Goal: Check status: Check status

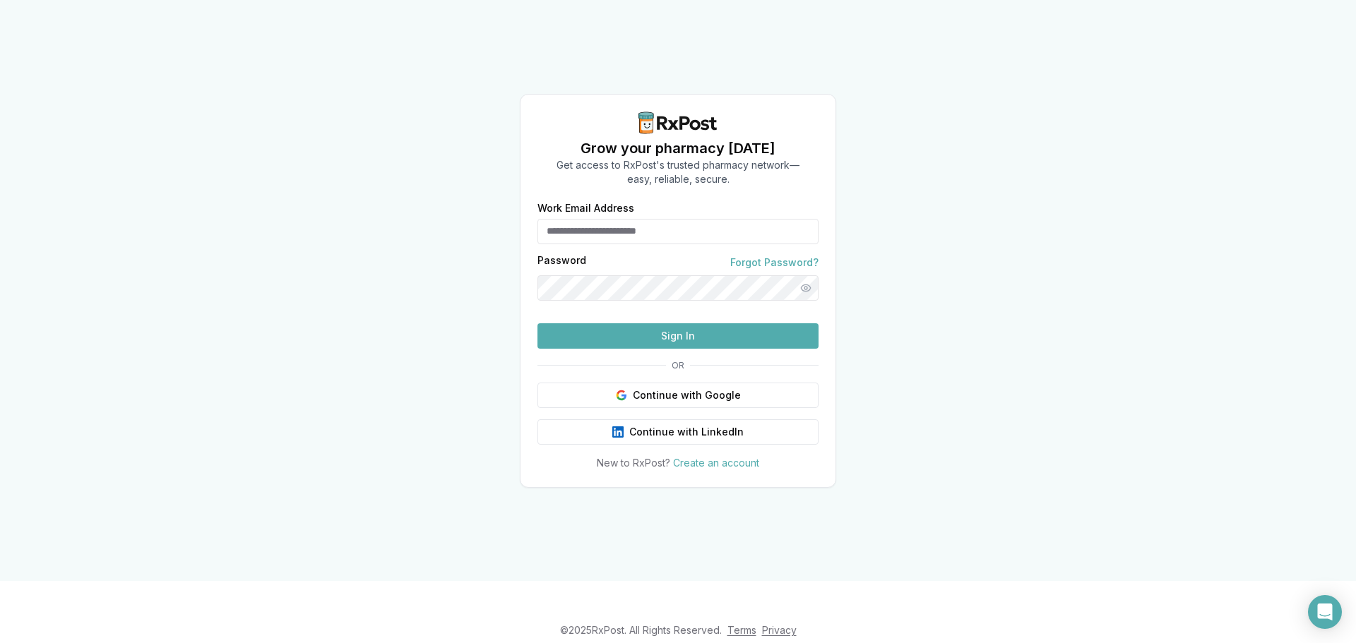
type input "**********"
click at [644, 349] on button "Sign In" at bounding box center [678, 335] width 281 height 25
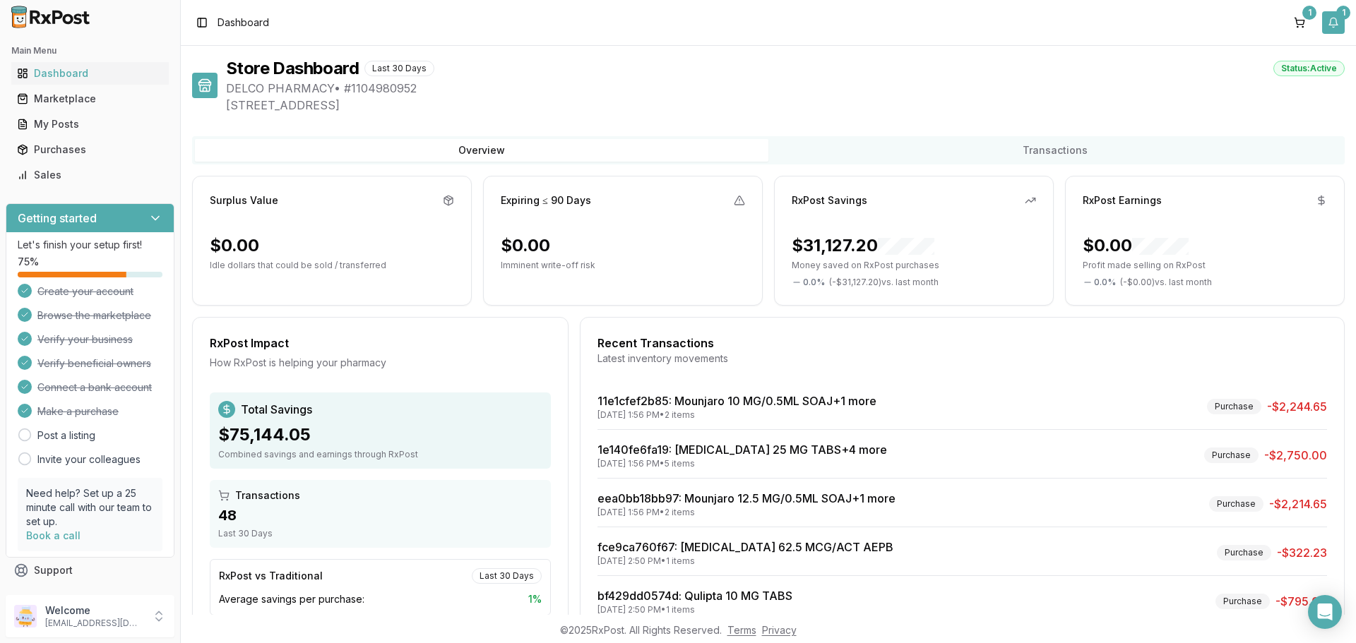
click at [1335, 28] on button "1" at bounding box center [1333, 22] width 23 height 23
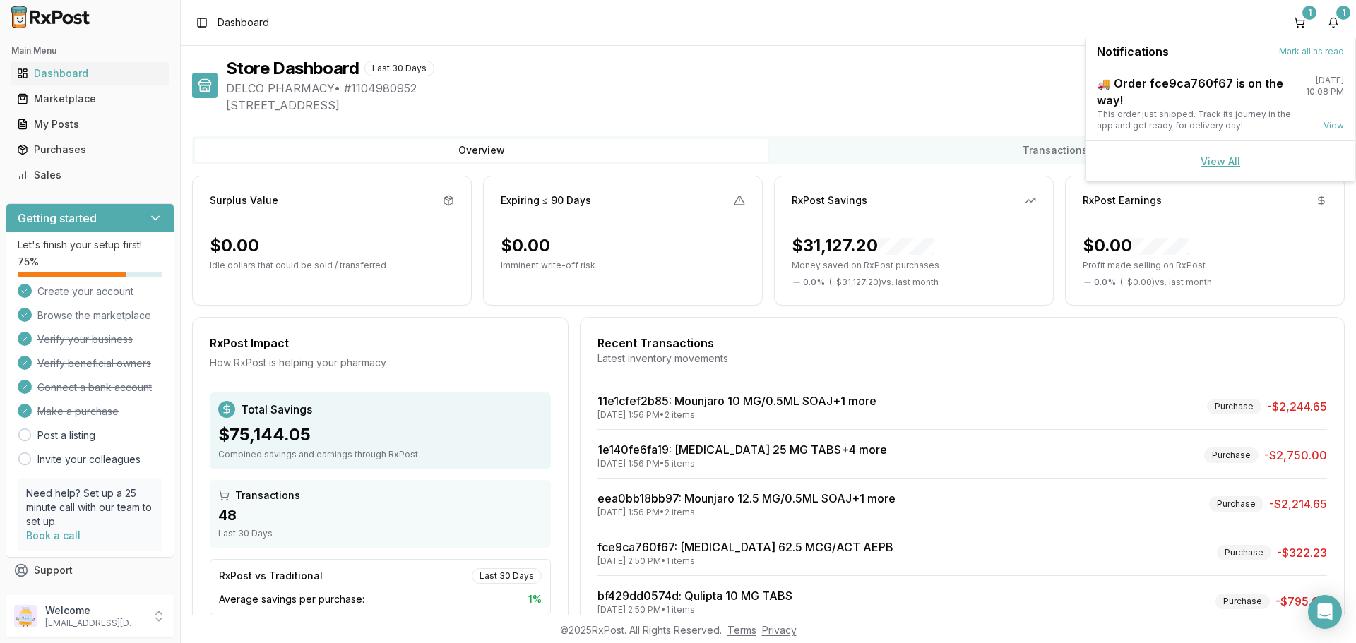
click at [1215, 161] on link "View All" at bounding box center [1221, 161] width 40 height 12
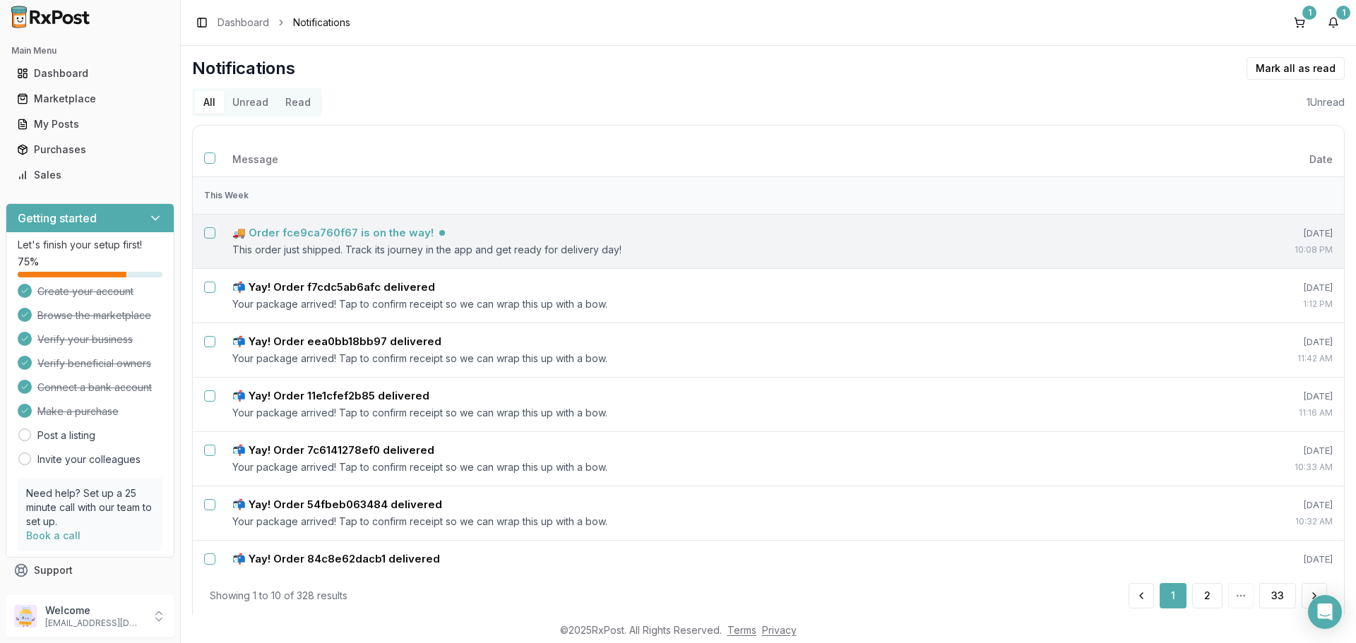
click at [381, 234] on h5 "🚚 Order fce9ca760f67 is on the way!" at bounding box center [332, 233] width 201 height 14
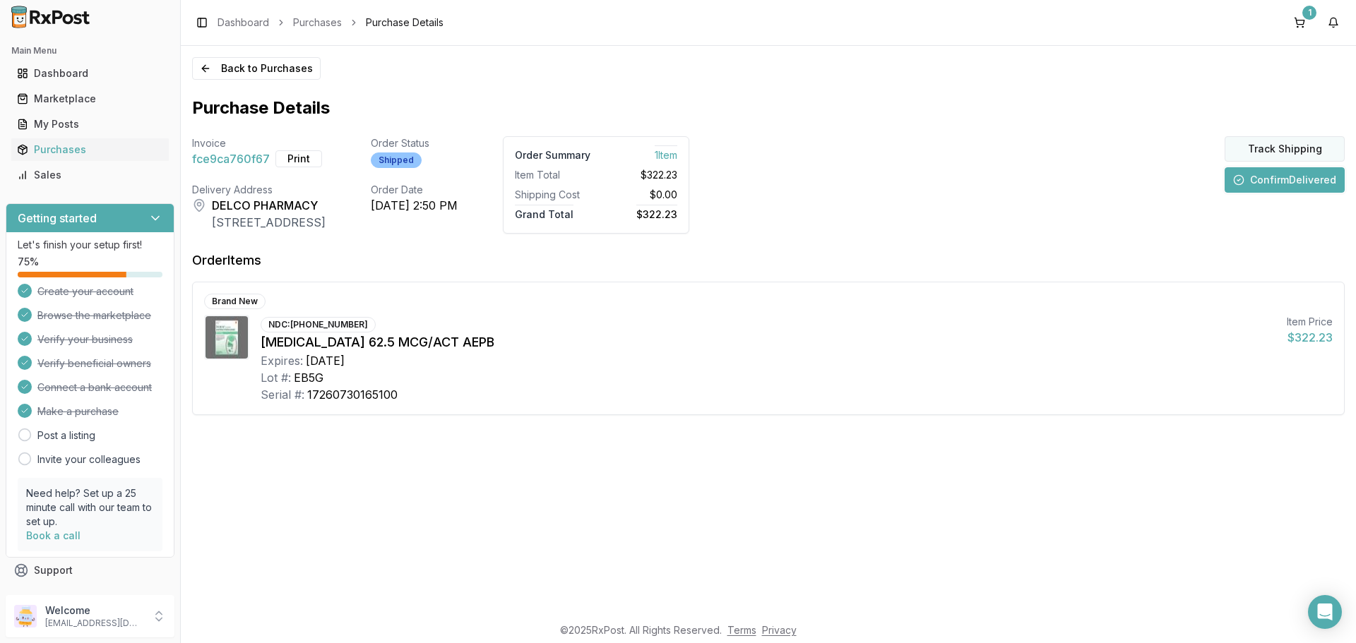
click at [1266, 150] on button "Track Shipping" at bounding box center [1285, 148] width 120 height 25
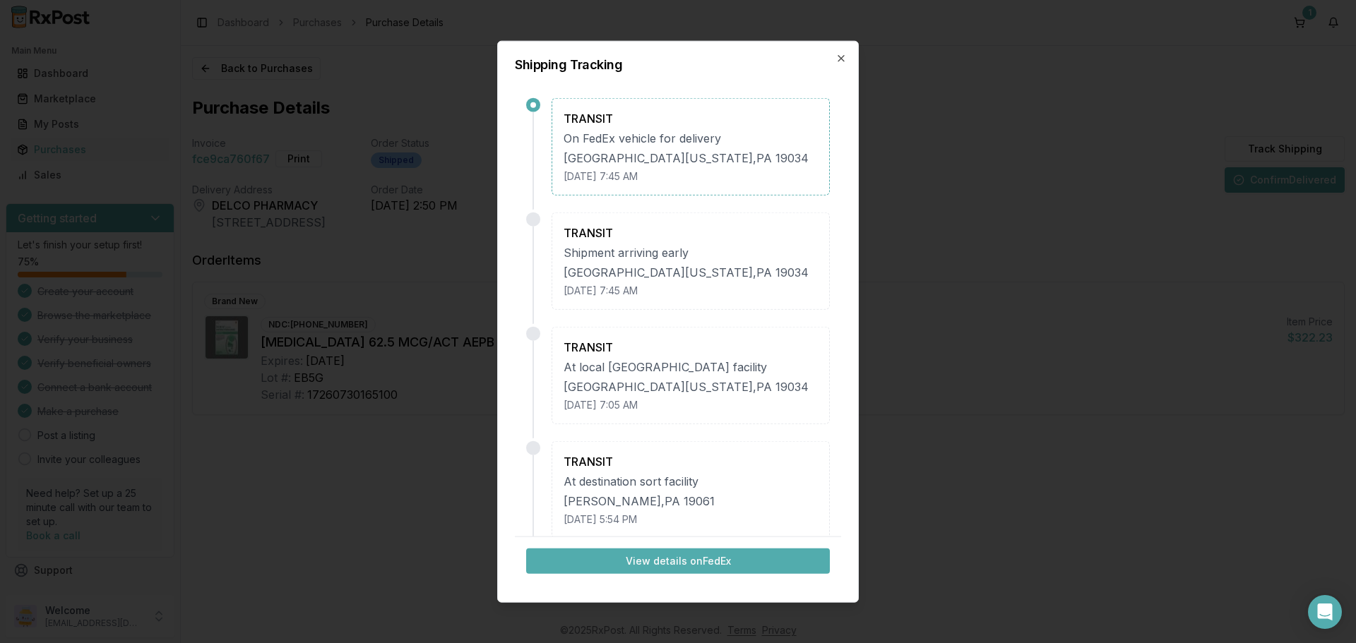
click at [720, 557] on button "View details on FedEx" at bounding box center [678, 561] width 304 height 25
click at [843, 59] on icon "button" at bounding box center [841, 57] width 11 height 11
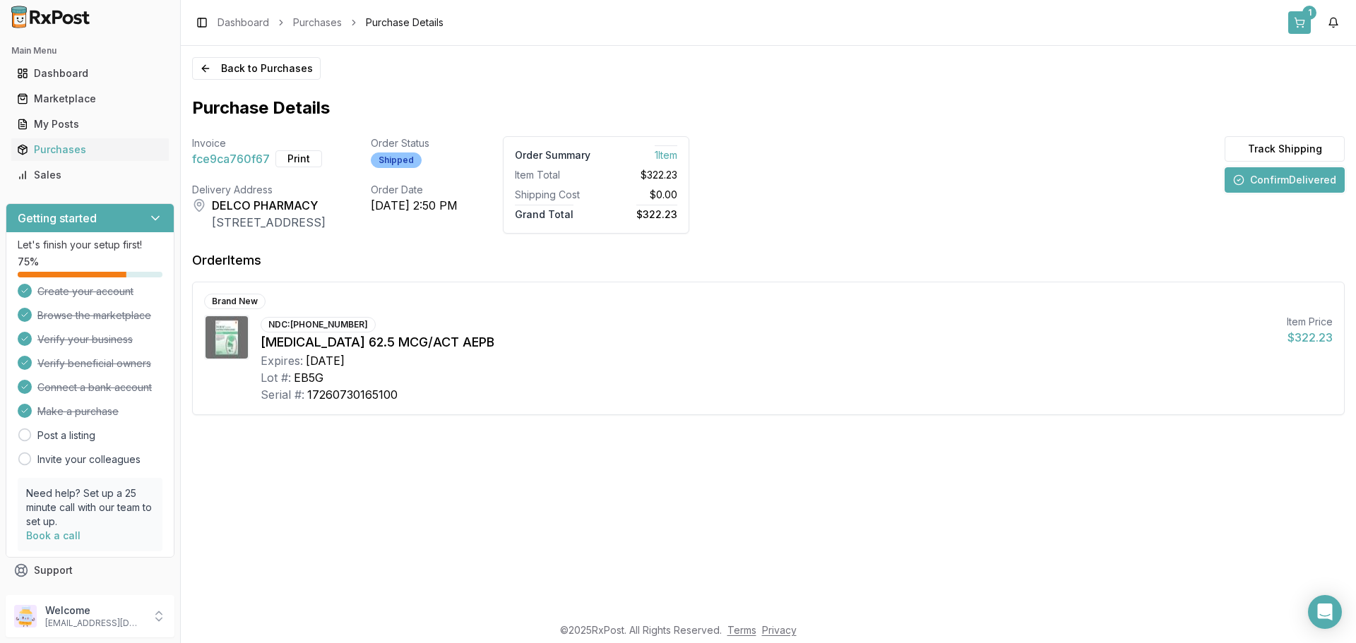
click at [1298, 16] on button "1" at bounding box center [1299, 22] width 23 height 23
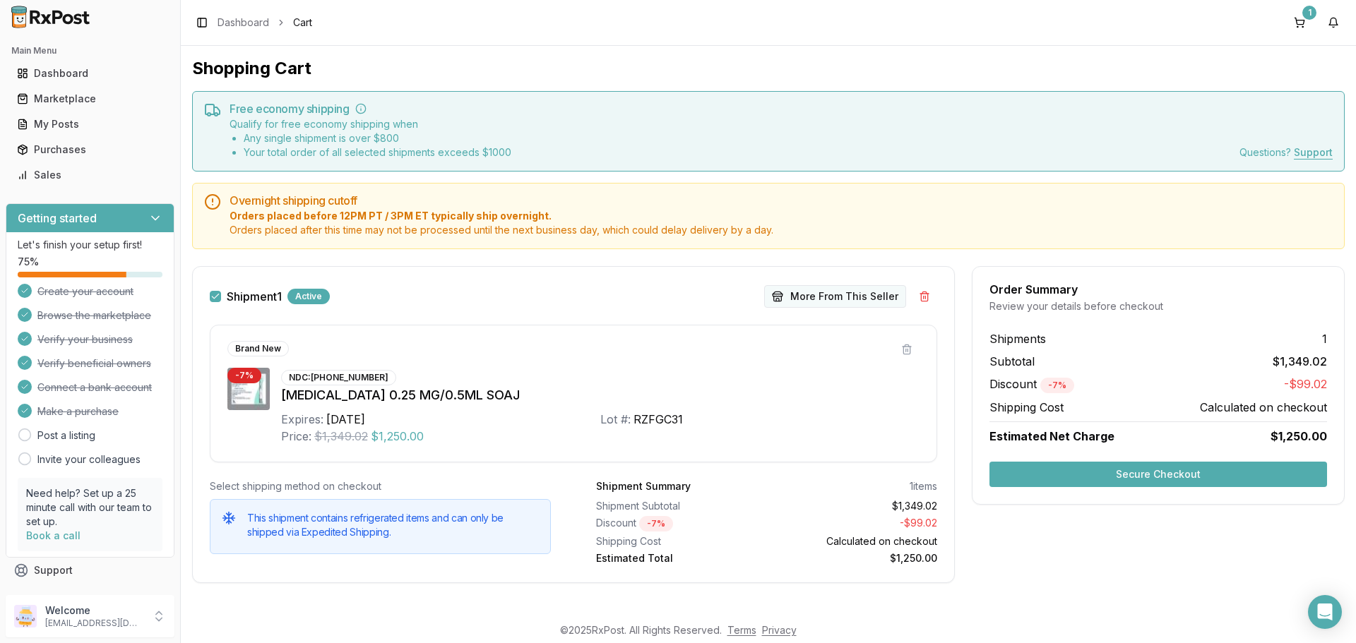
click at [845, 299] on button "More From This Seller" at bounding box center [835, 296] width 142 height 23
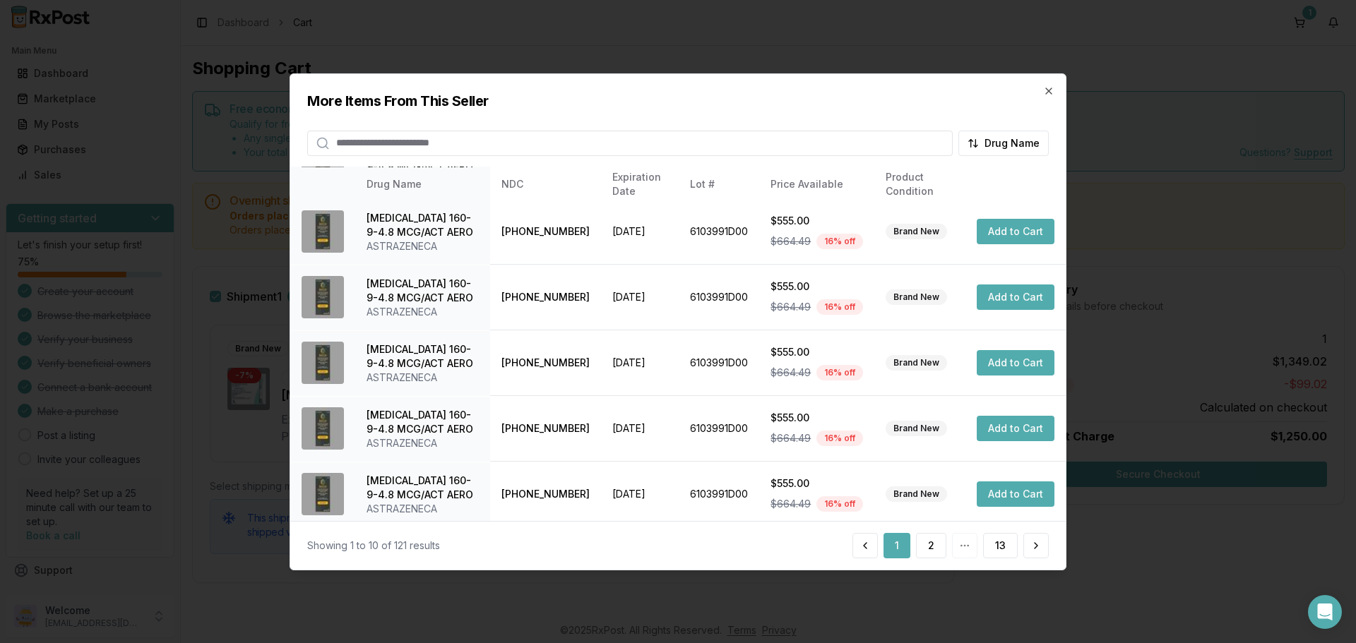
scroll to position [336, 0]
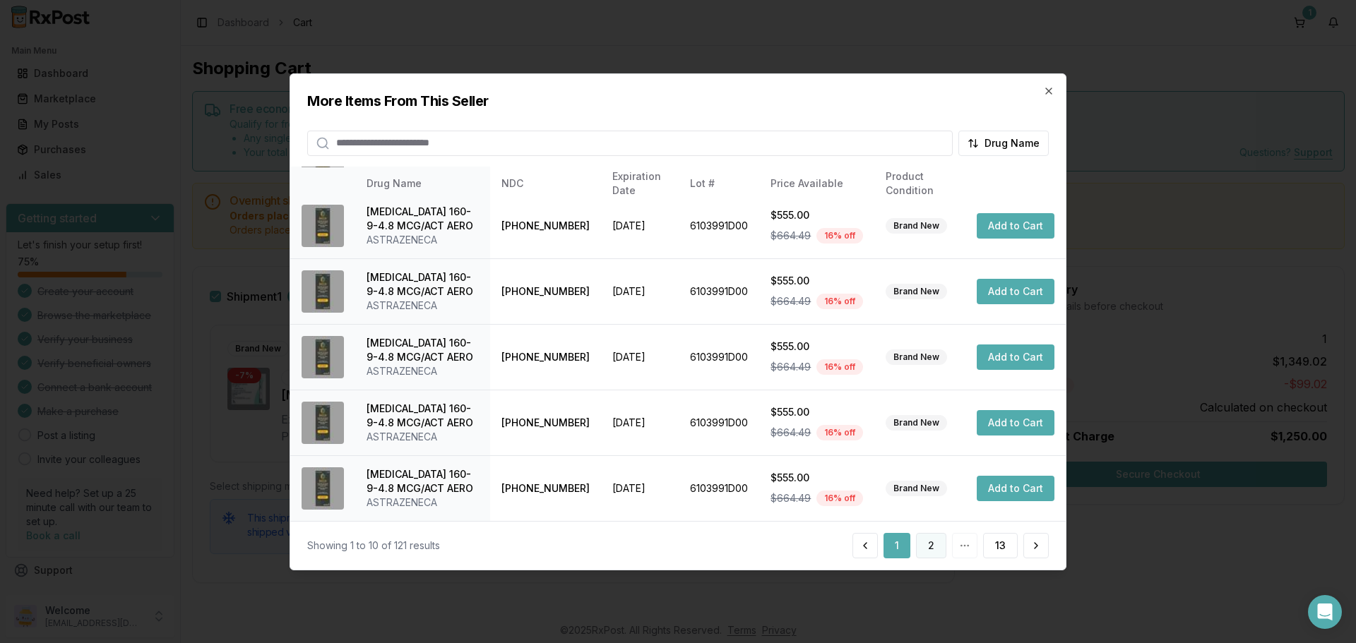
click at [938, 547] on button "2" at bounding box center [931, 545] width 30 height 25
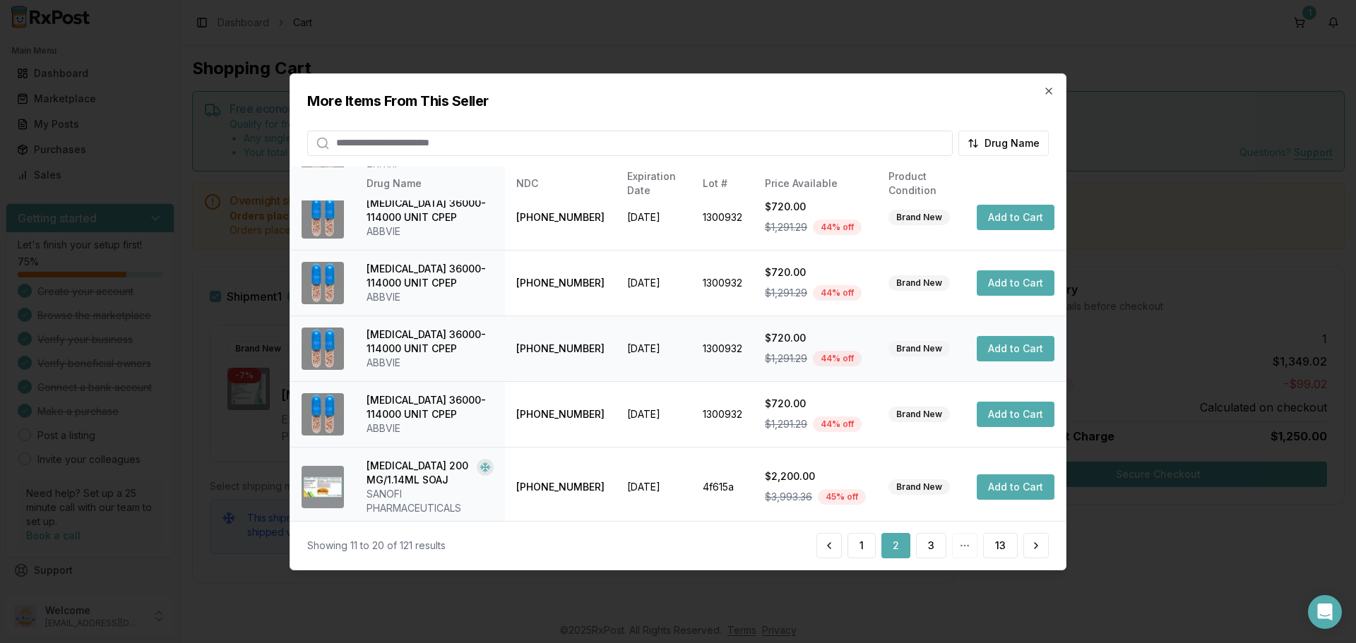
scroll to position [350, 0]
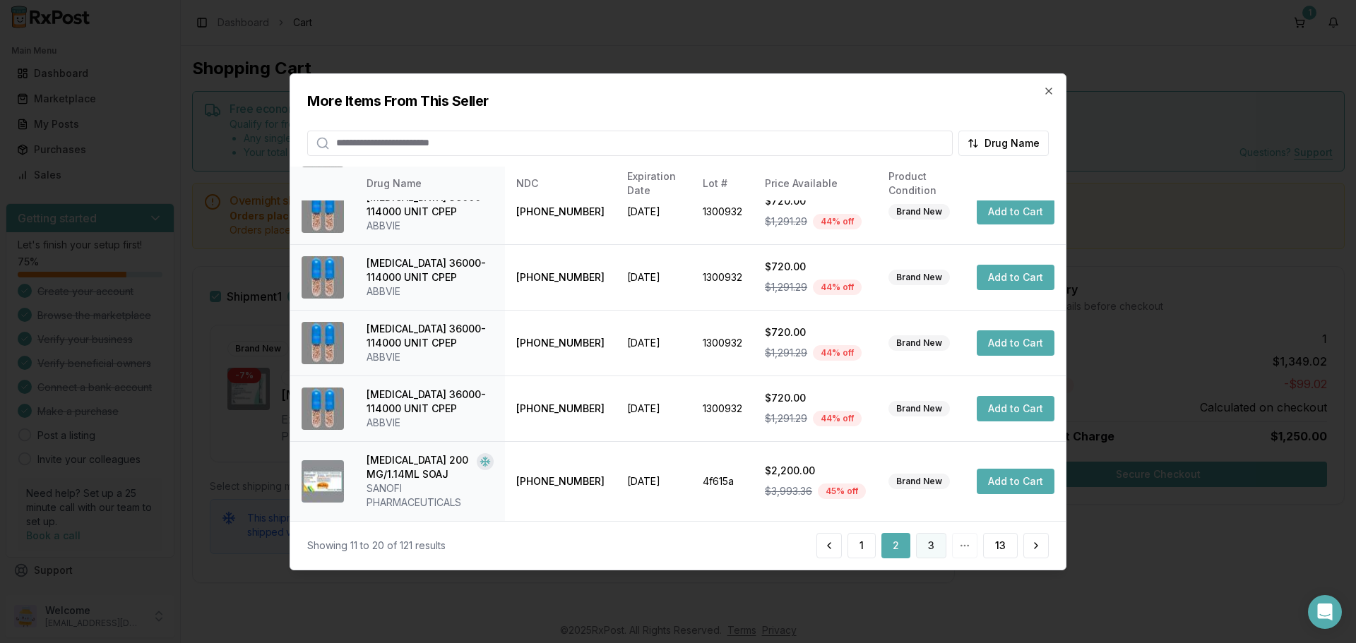
click at [922, 540] on button "3" at bounding box center [931, 545] width 30 height 25
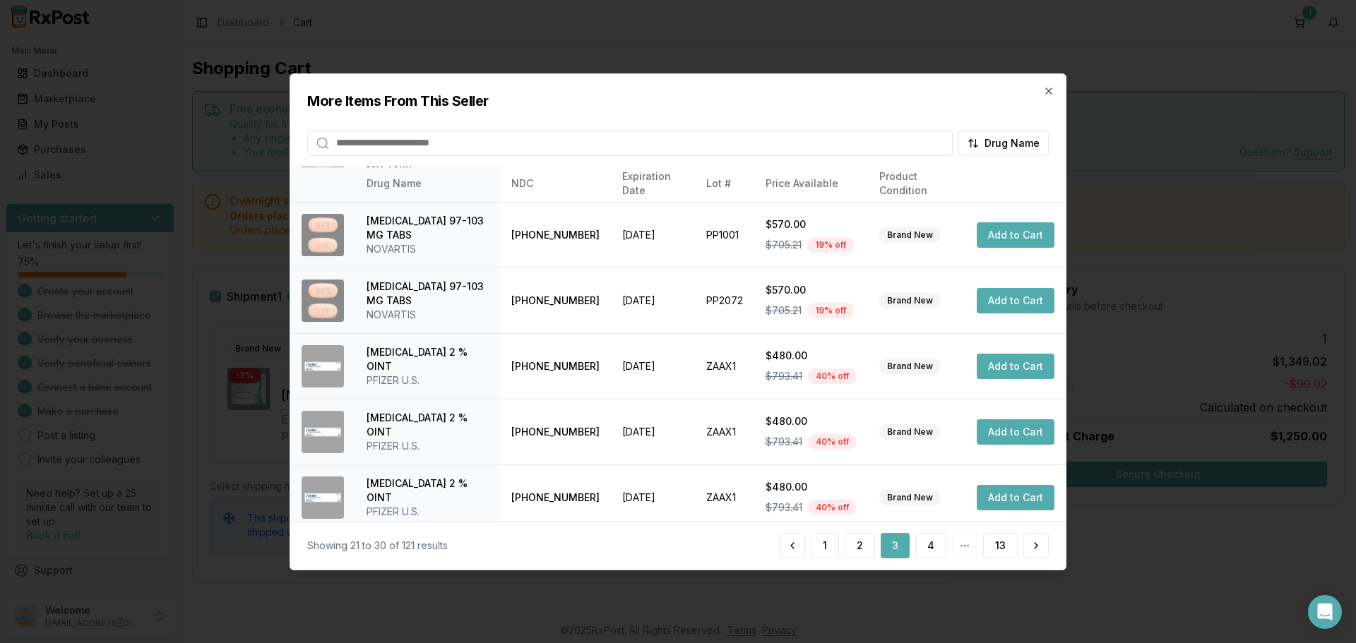
scroll to position [336, 0]
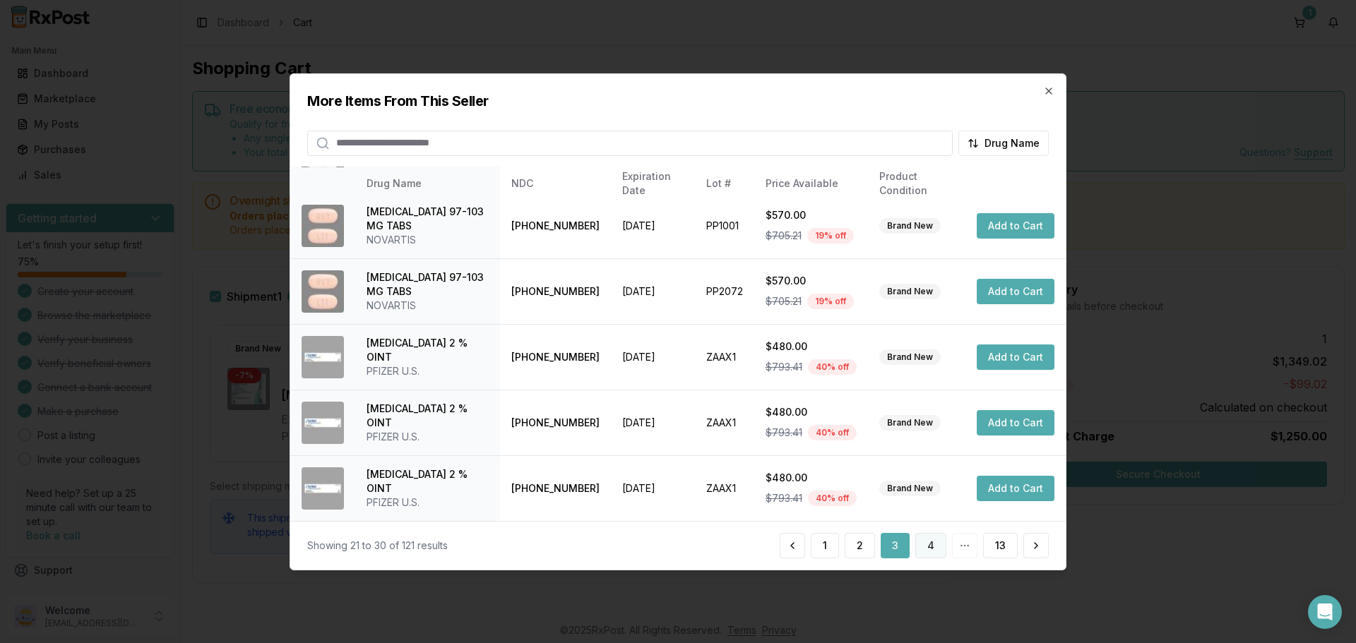
click at [931, 554] on button "4" at bounding box center [930, 545] width 31 height 25
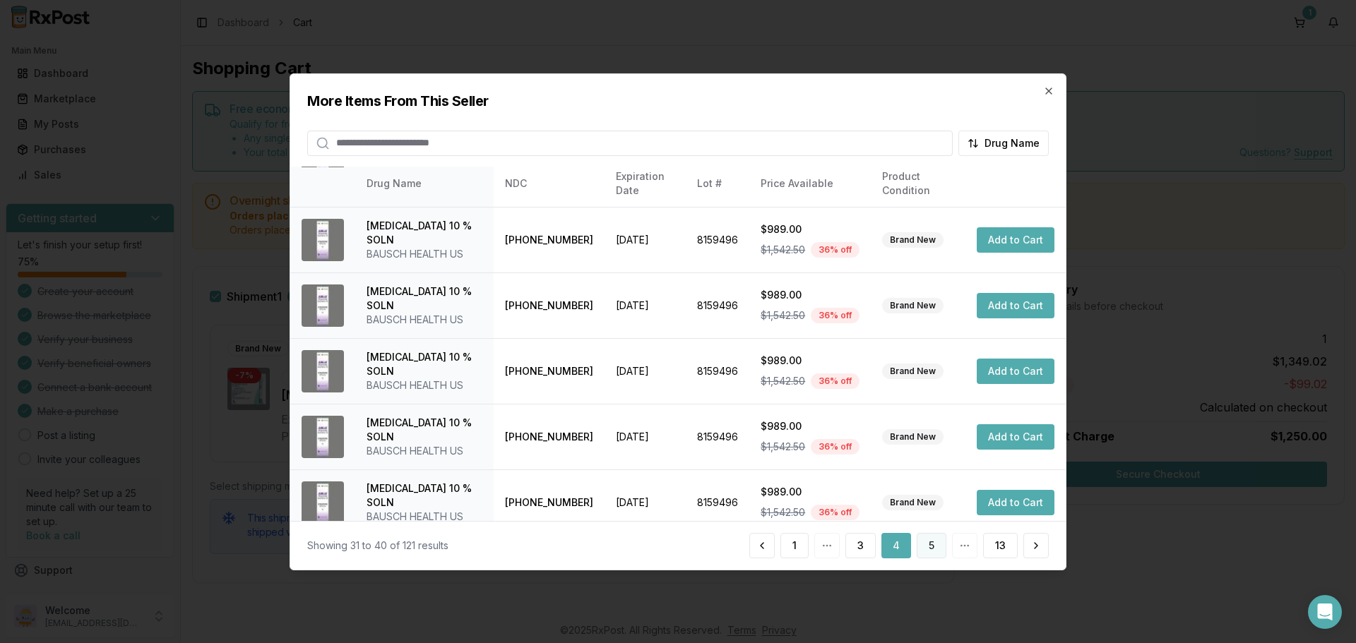
click at [937, 552] on button "5" at bounding box center [932, 545] width 30 height 25
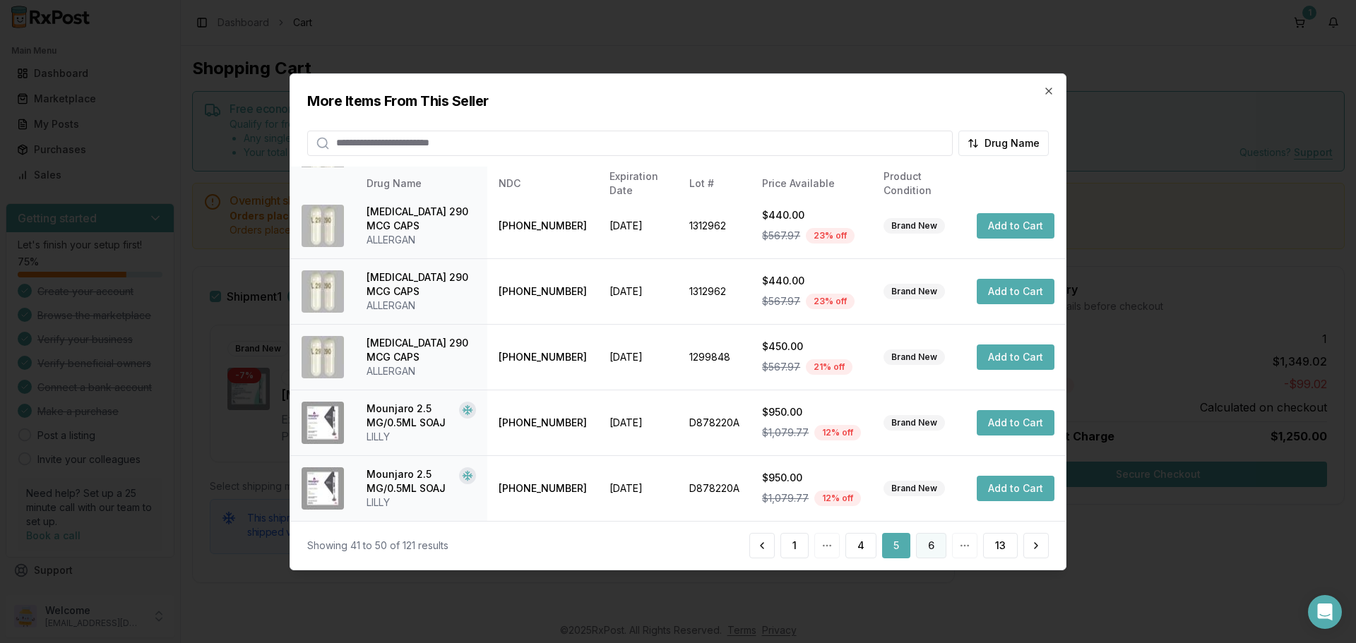
click at [928, 545] on button "6" at bounding box center [931, 545] width 30 height 25
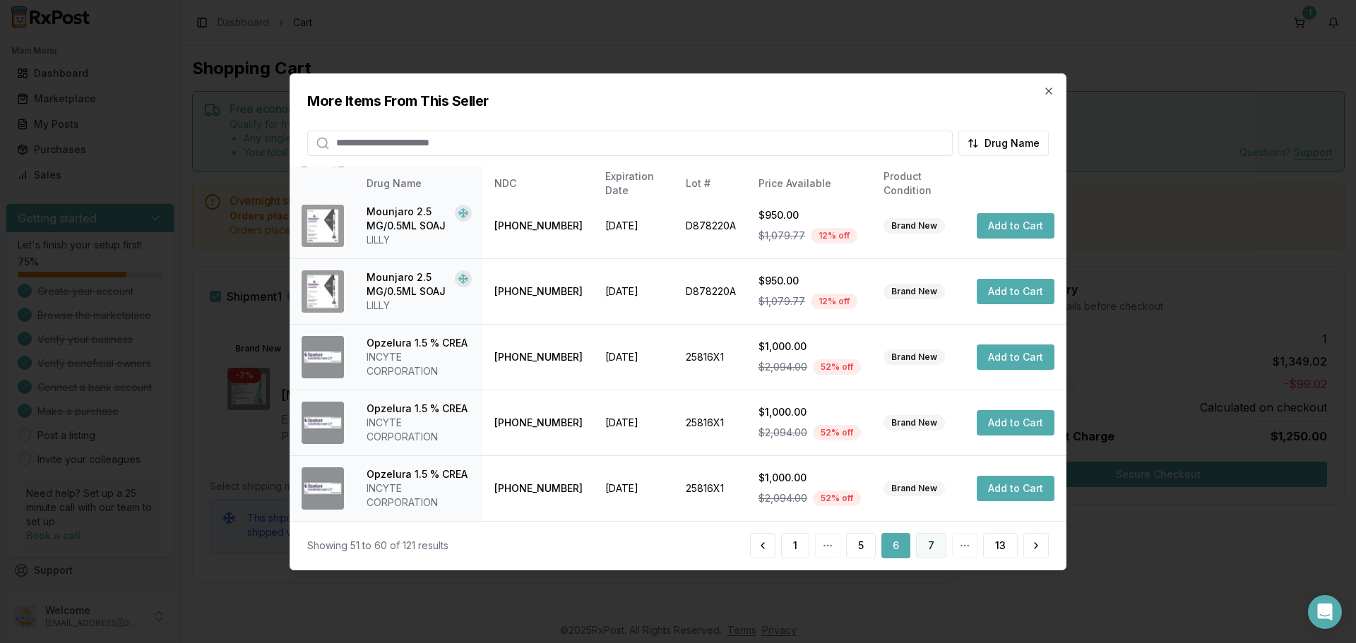
click at [937, 548] on button "7" at bounding box center [931, 545] width 30 height 25
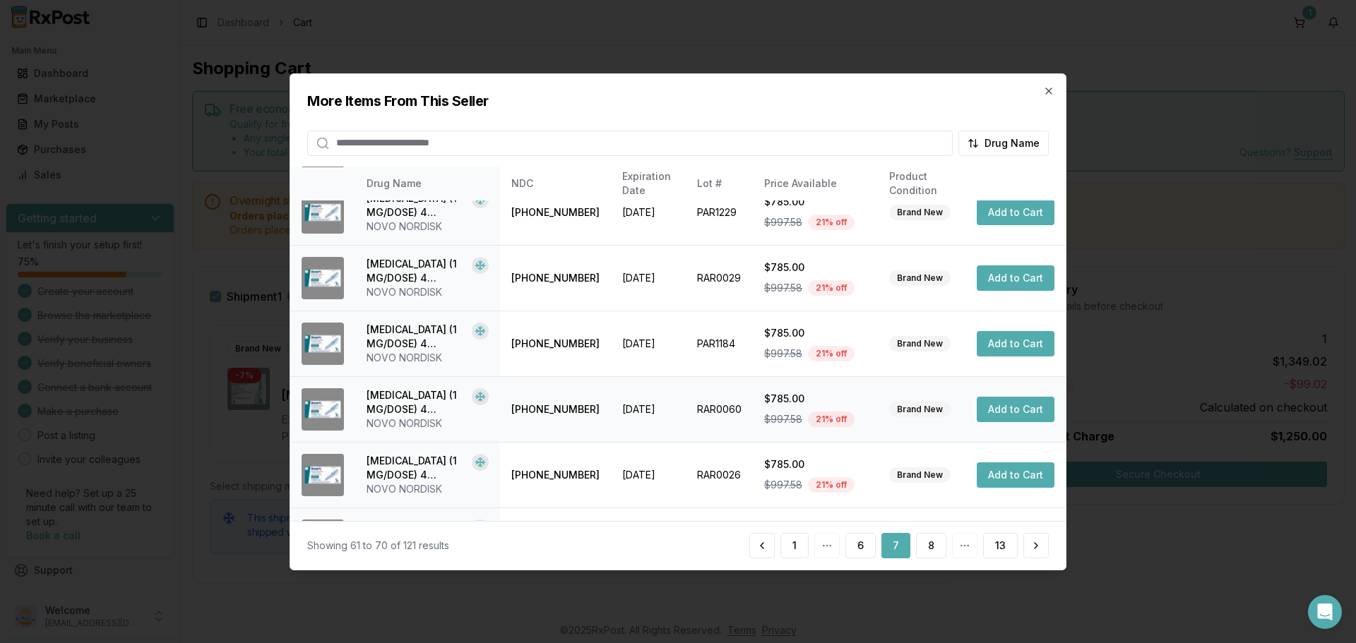
scroll to position [350, 0]
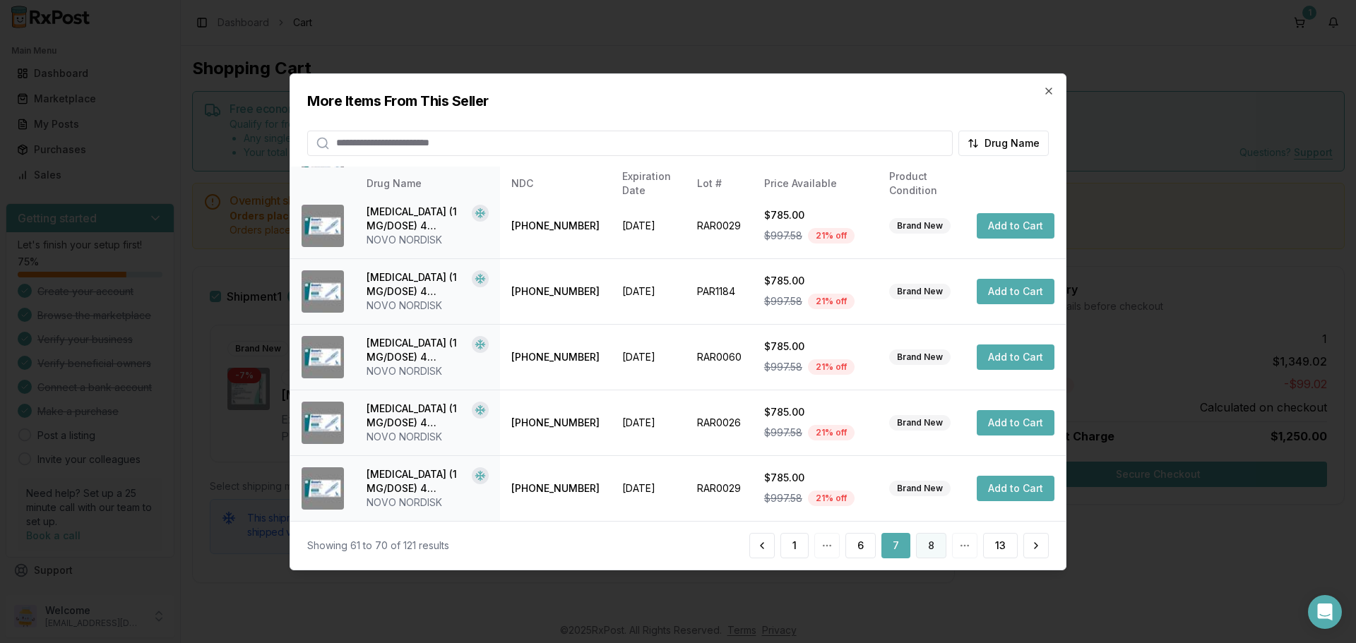
click at [934, 550] on button "8" at bounding box center [931, 545] width 30 height 25
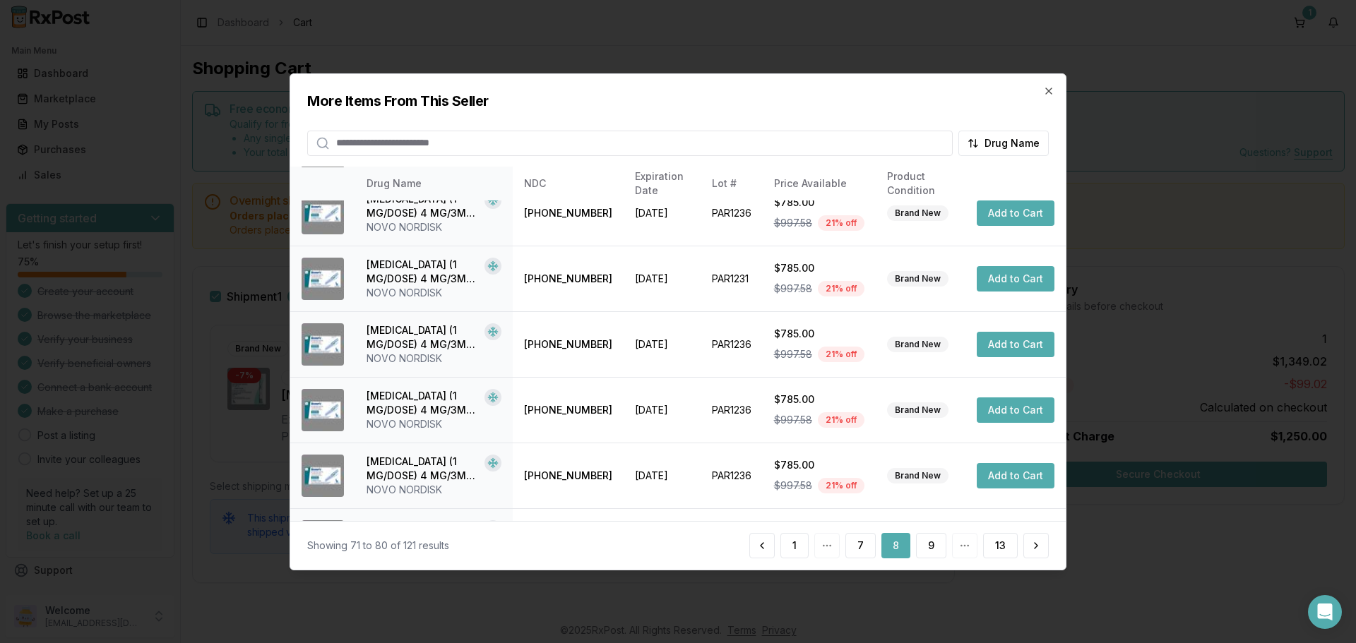
scroll to position [336, 0]
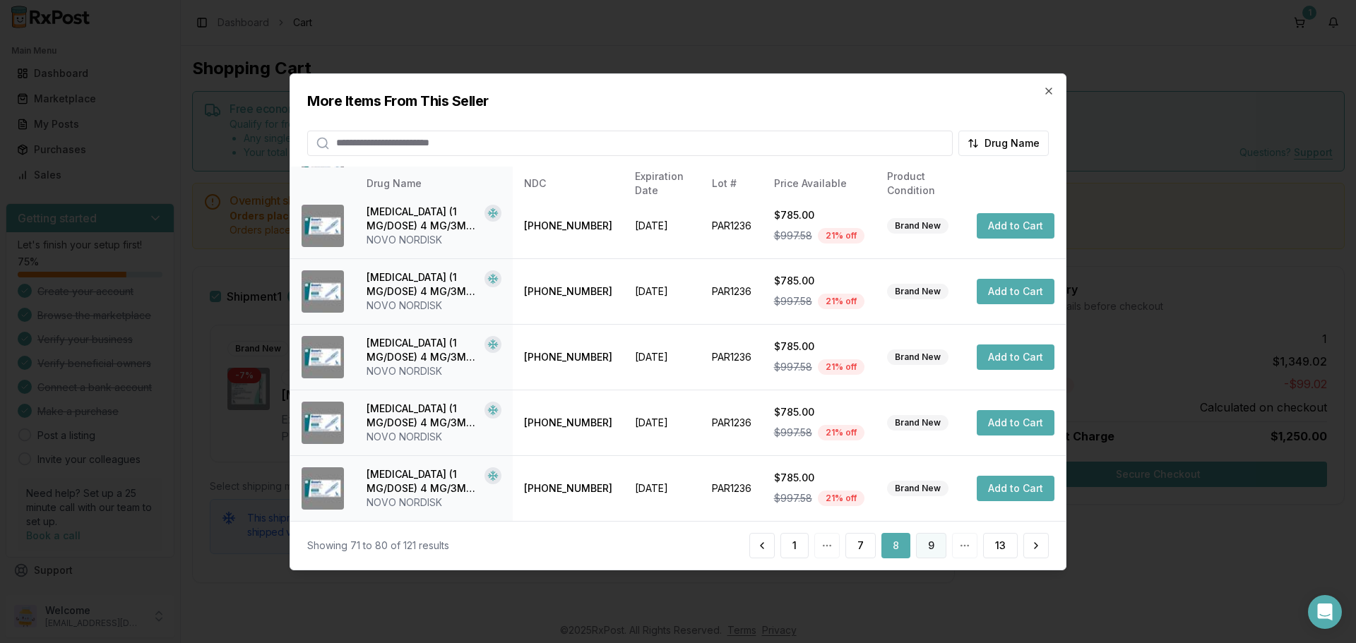
click at [930, 547] on button "9" at bounding box center [931, 545] width 30 height 25
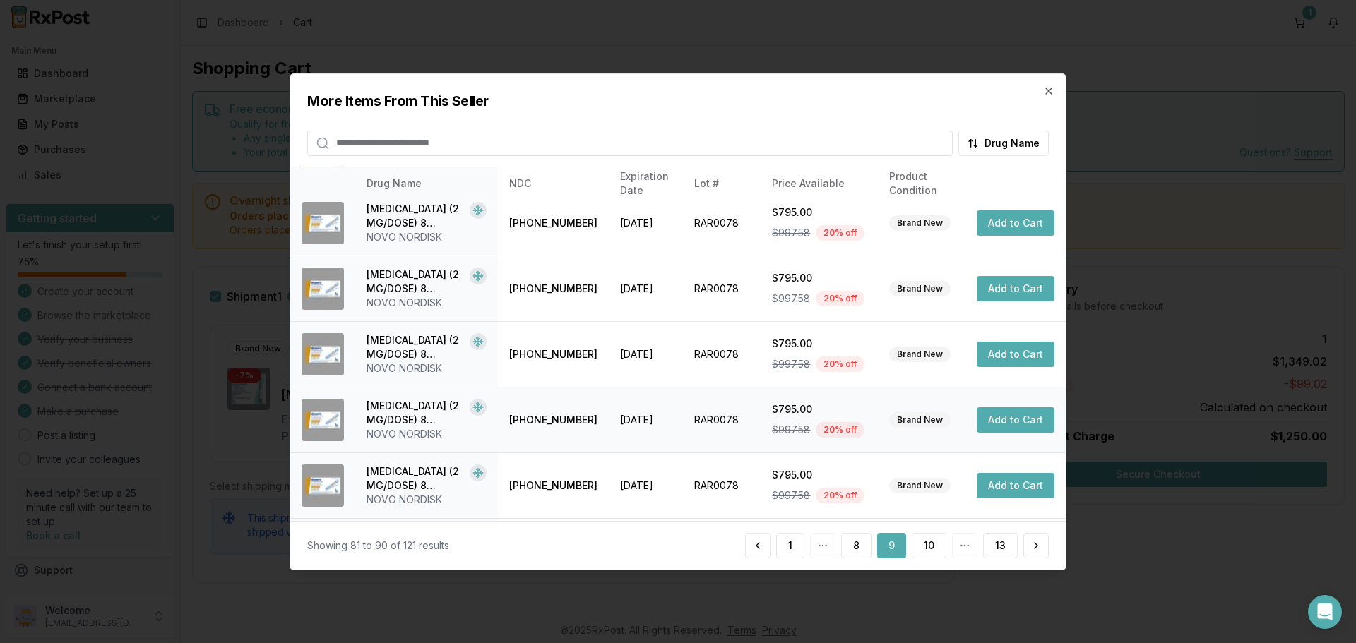
scroll to position [283, 0]
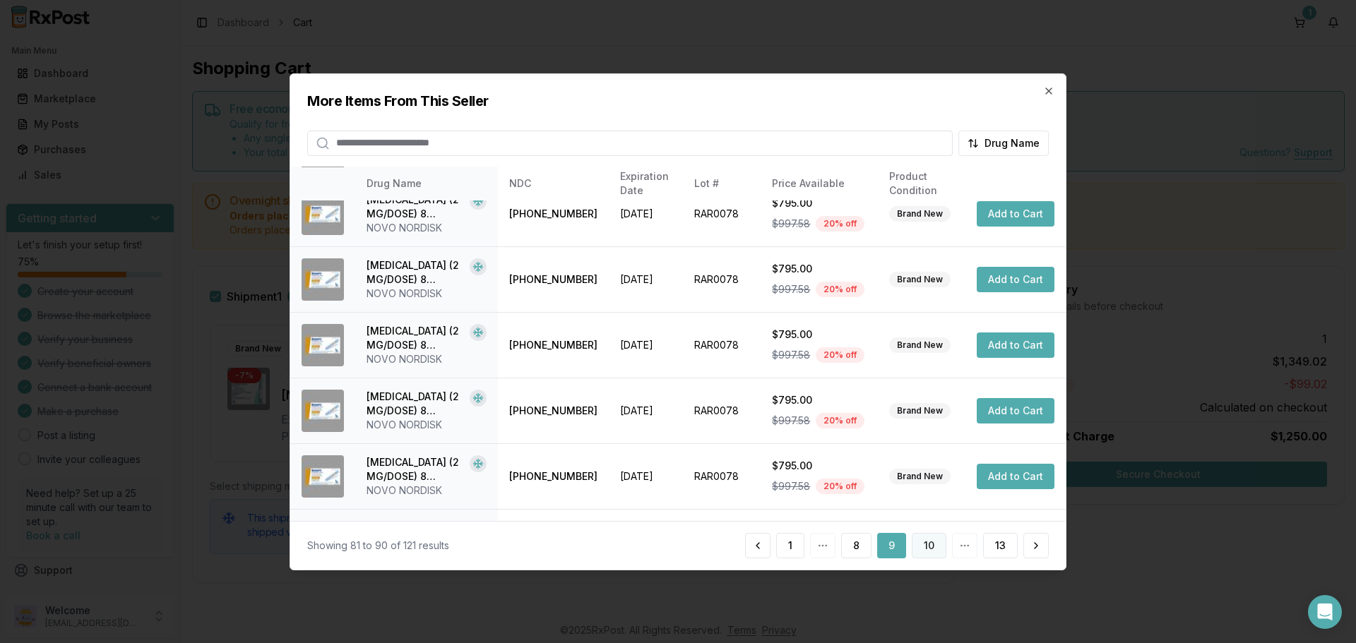
click at [930, 541] on button "10" at bounding box center [929, 545] width 35 height 25
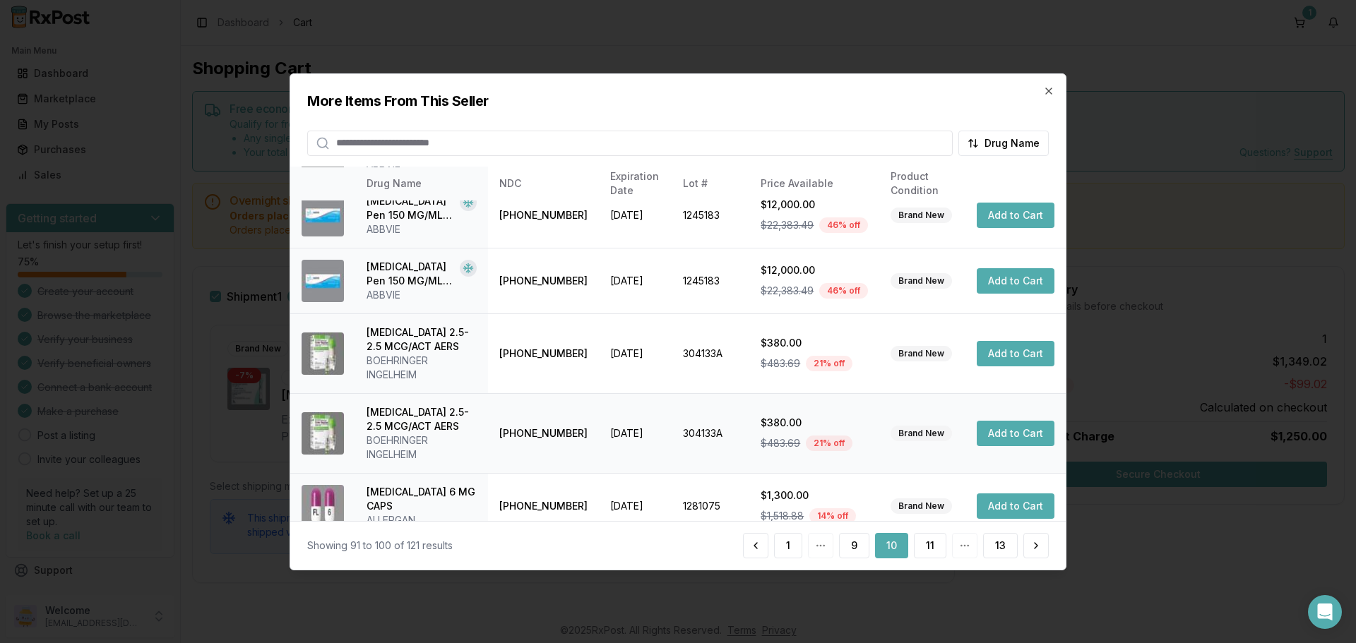
scroll to position [364, 0]
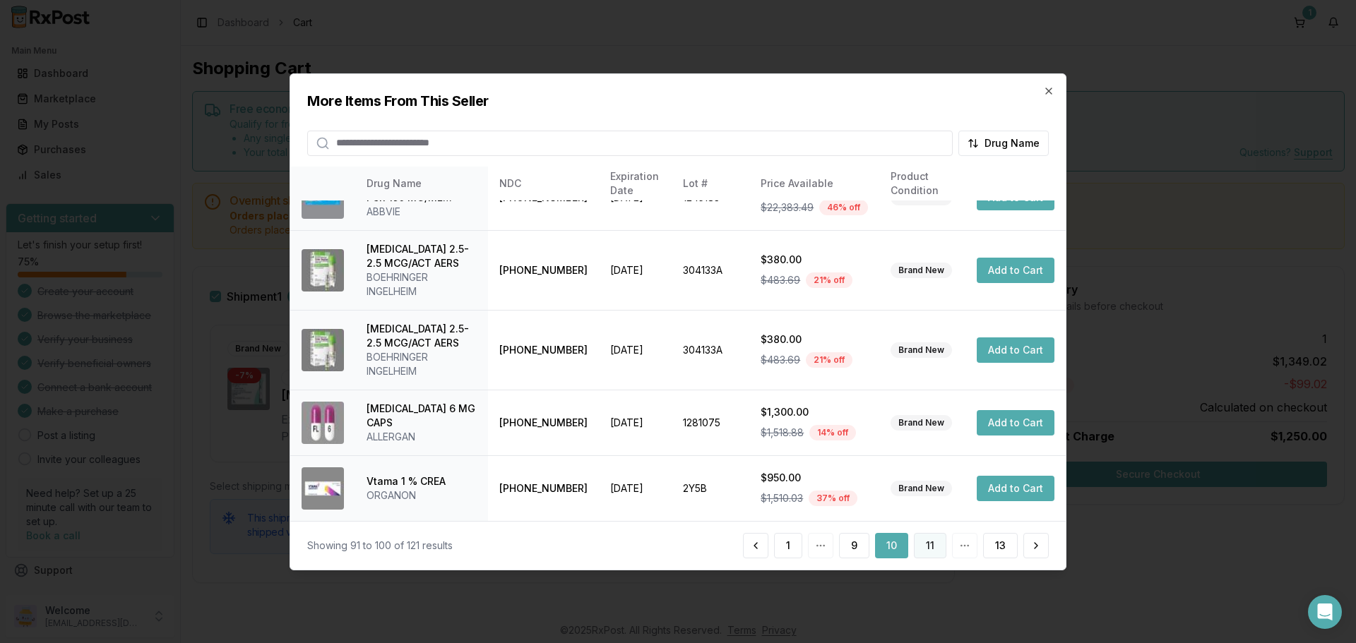
click at [930, 550] on button "11" at bounding box center [930, 545] width 32 height 25
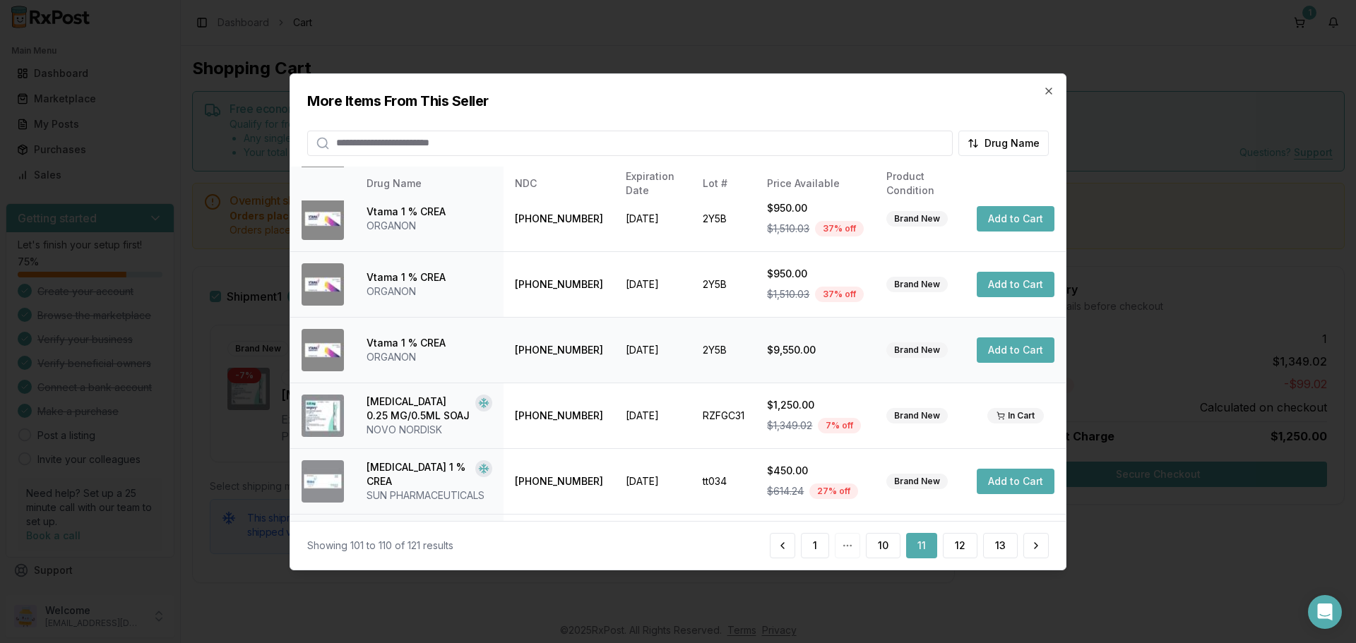
scroll to position [339, 0]
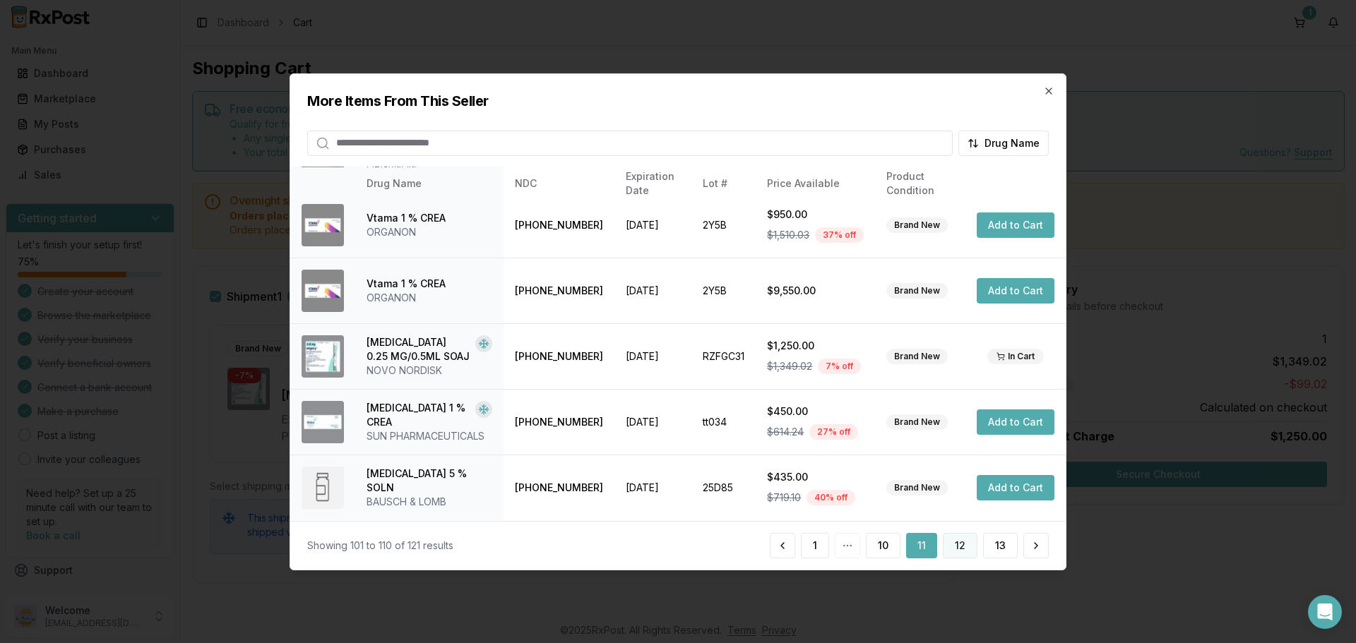
click at [955, 546] on button "12" at bounding box center [960, 545] width 35 height 25
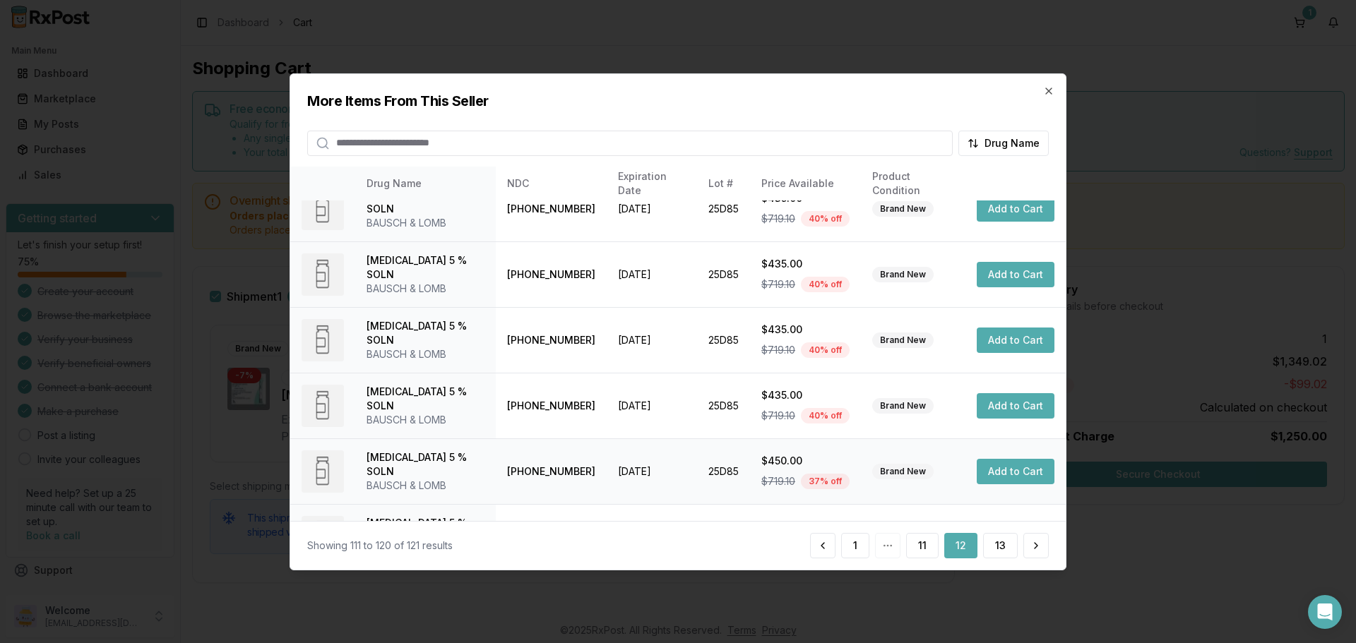
scroll to position [336, 0]
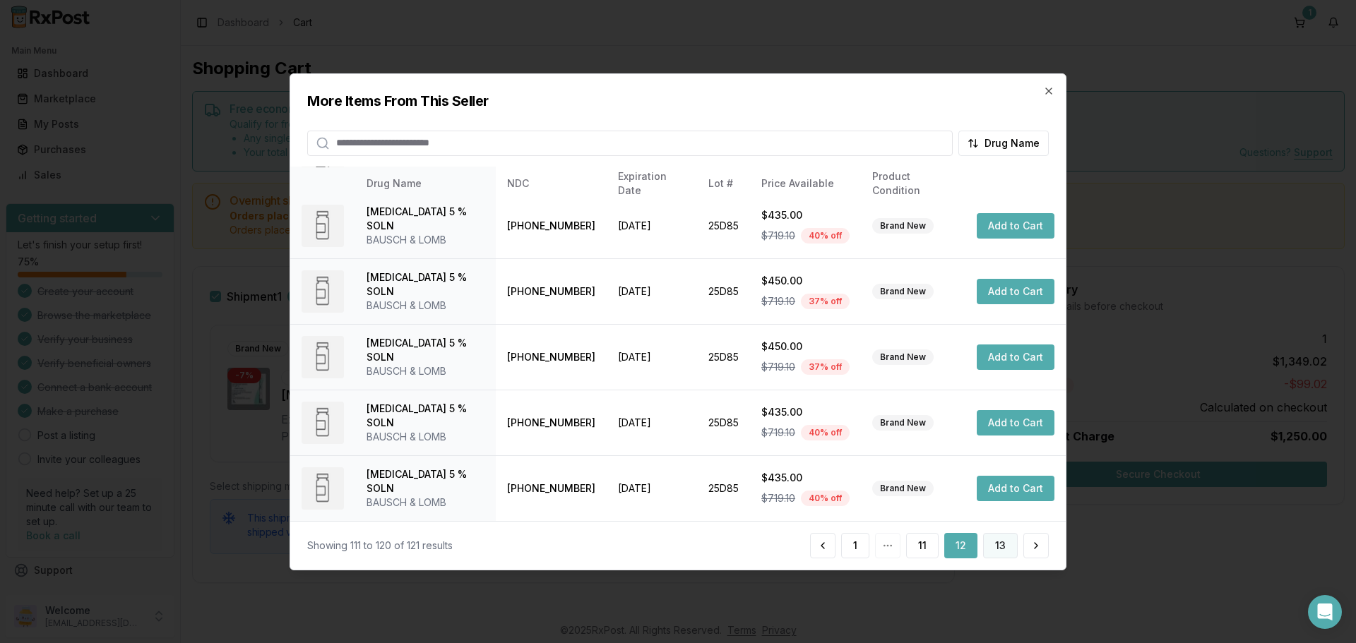
click at [1002, 547] on button "13" at bounding box center [1000, 545] width 35 height 25
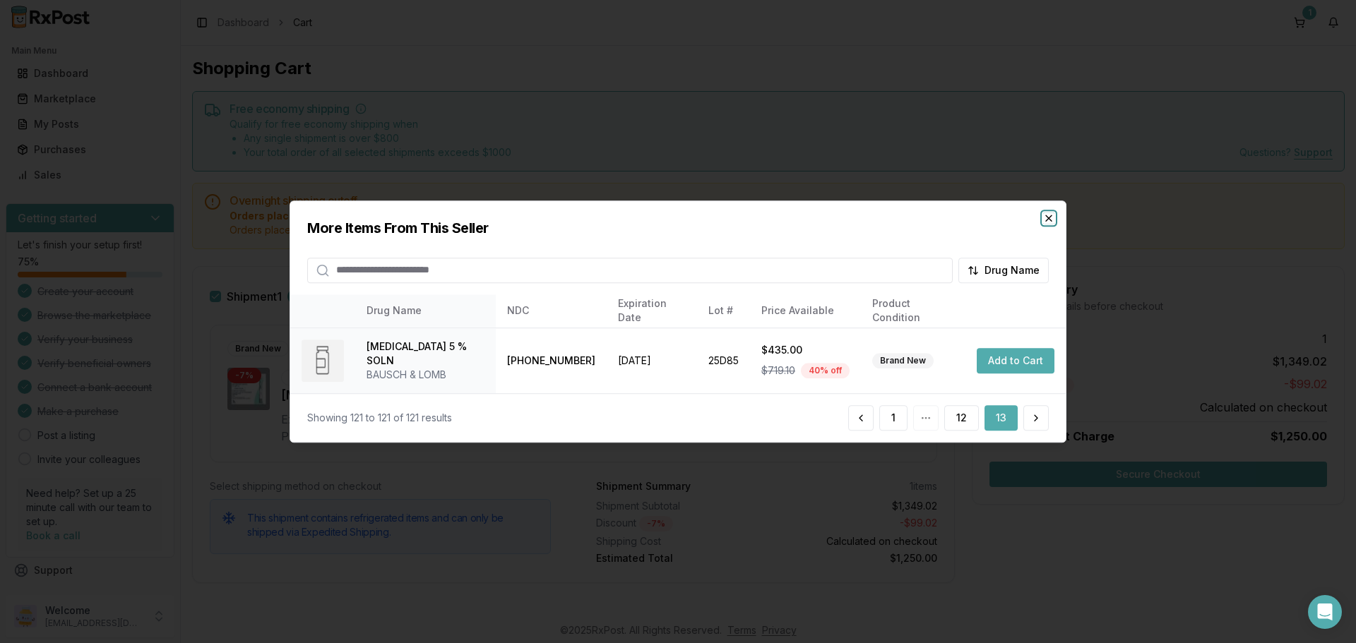
click at [1052, 218] on icon "button" at bounding box center [1048, 218] width 11 height 11
